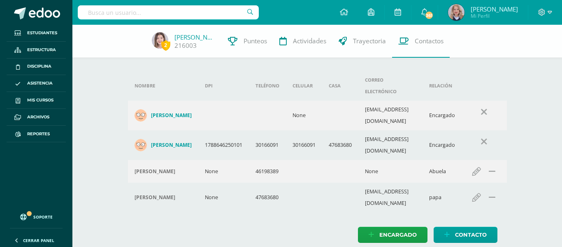
click at [163, 10] on input "text" at bounding box center [168, 12] width 181 height 14
type input "p"
type input "[PERSON_NAME]"
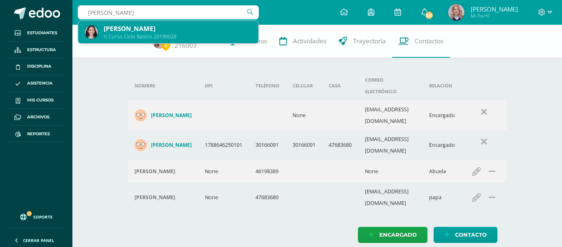
click at [154, 26] on div "[PERSON_NAME]" at bounding box center [178, 28] width 148 height 9
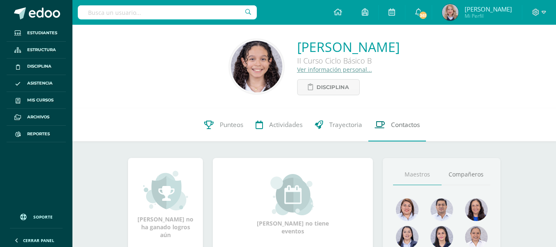
click at [406, 123] on span "Contactos" at bounding box center [405, 124] width 29 height 9
